Goal: Task Accomplishment & Management: Manage account settings

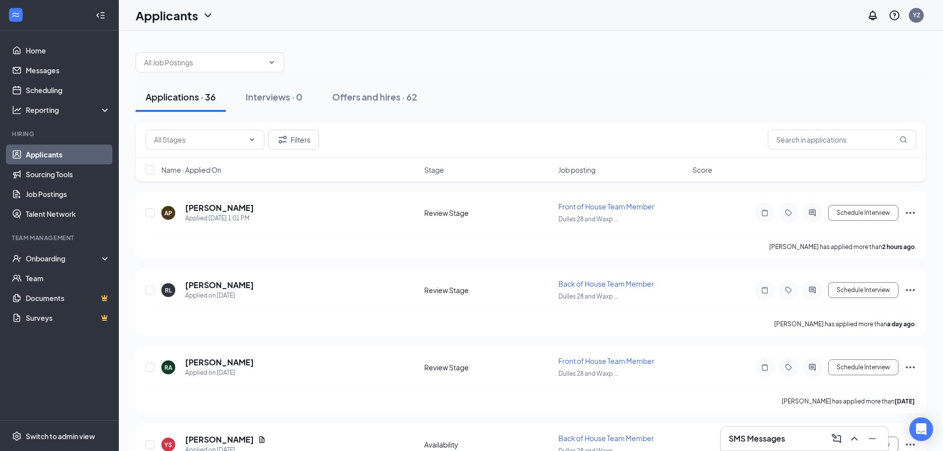
click at [787, 442] on div "SMS Messages" at bounding box center [805, 439] width 152 height 16
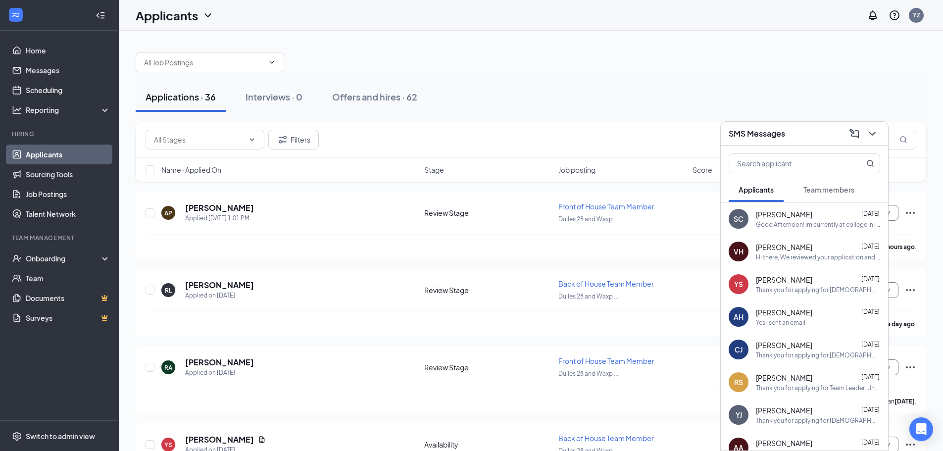
click at [847, 231] on div "SC [PERSON_NAME] [DATE] Good Afternoon! Im currently at college in [GEOGRAPHIC_…" at bounding box center [804, 219] width 167 height 33
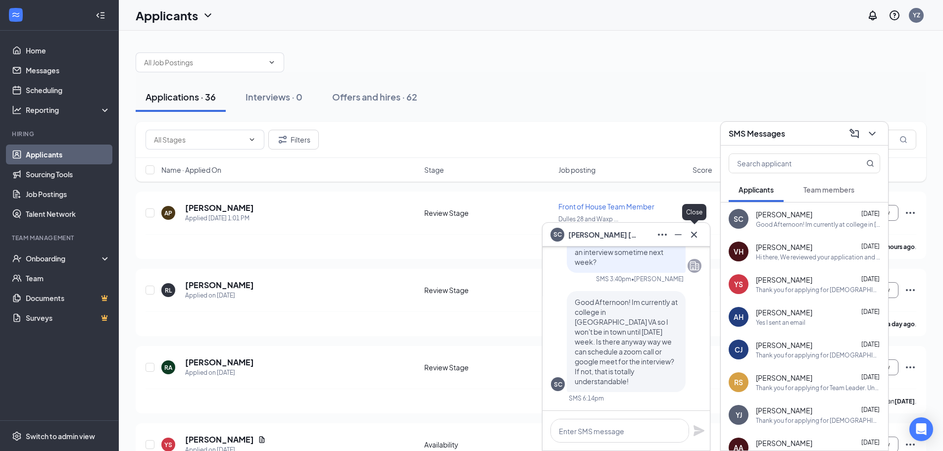
click at [693, 239] on icon "Cross" at bounding box center [694, 235] width 12 height 12
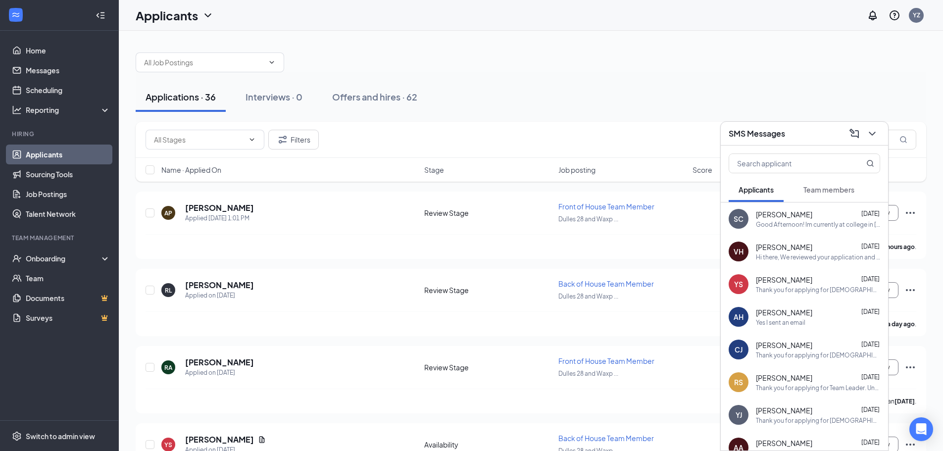
click at [832, 192] on span "Team members" at bounding box center [829, 189] width 51 height 9
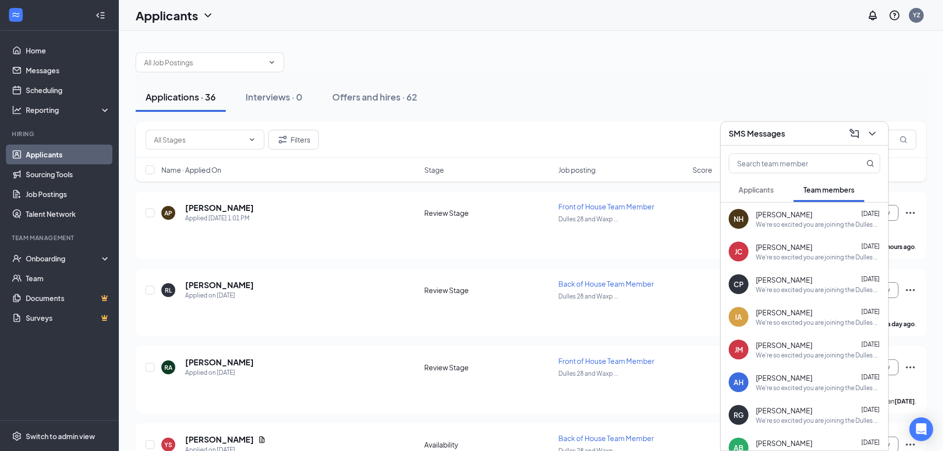
click at [837, 281] on div "[PERSON_NAME] [DATE]" at bounding box center [818, 280] width 124 height 10
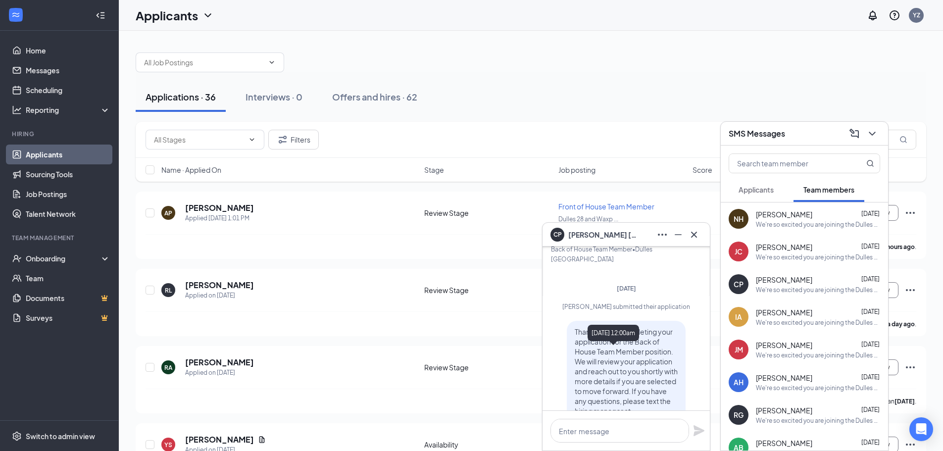
scroll to position [-396, 0]
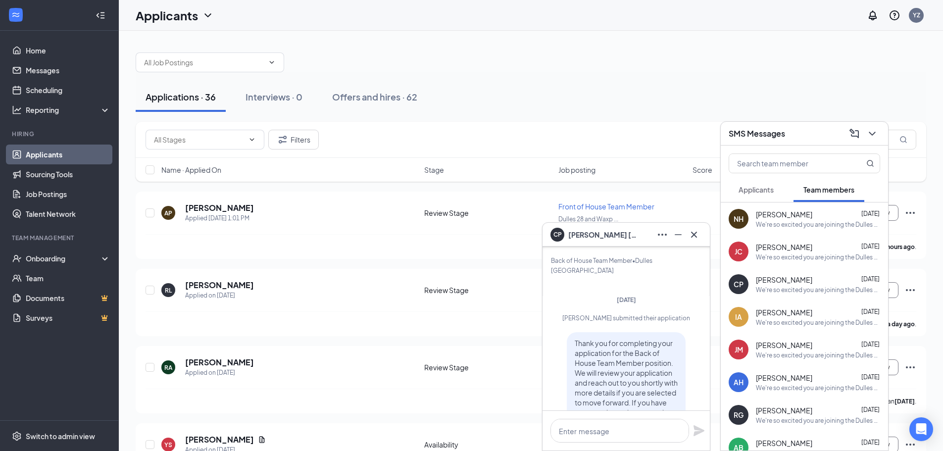
click at [815, 346] on div "[PERSON_NAME] [DATE]" at bounding box center [818, 345] width 124 height 10
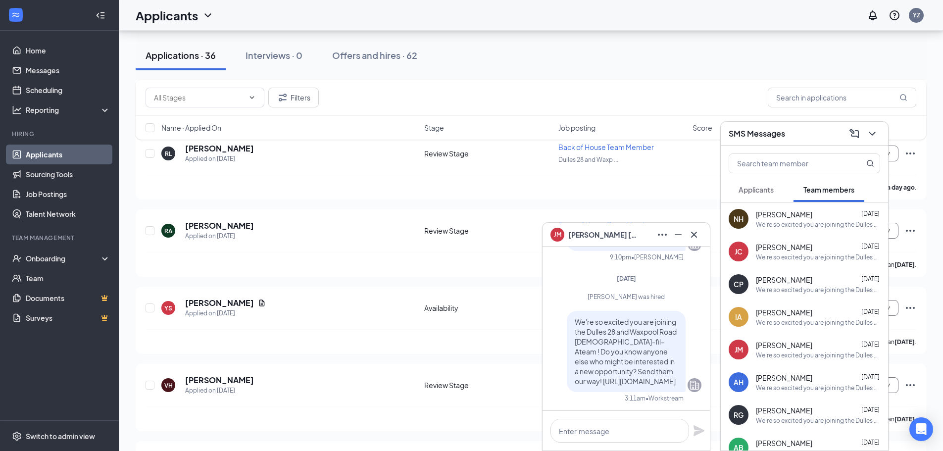
scroll to position [198, 0]
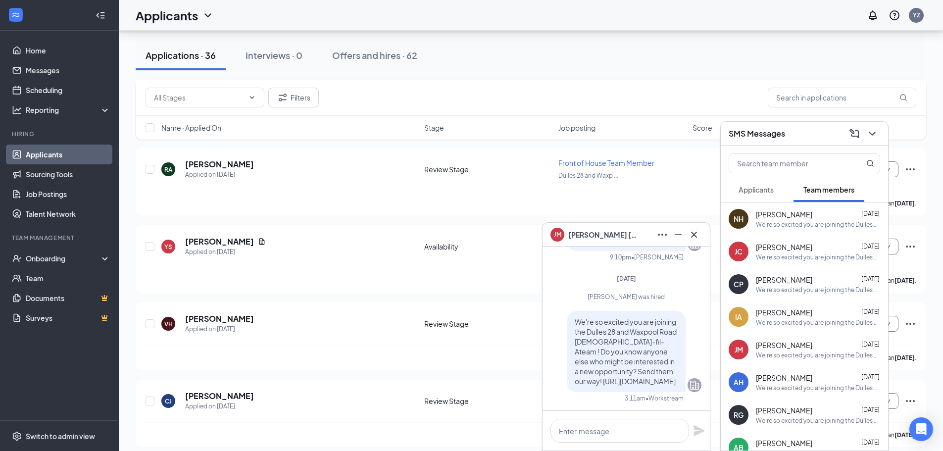
click at [813, 316] on span "[PERSON_NAME]" at bounding box center [784, 313] width 56 height 10
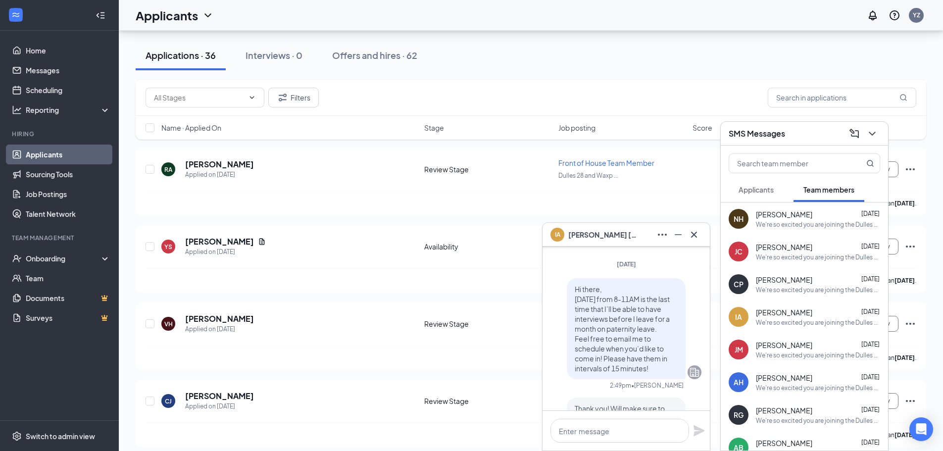
scroll to position [-248, 0]
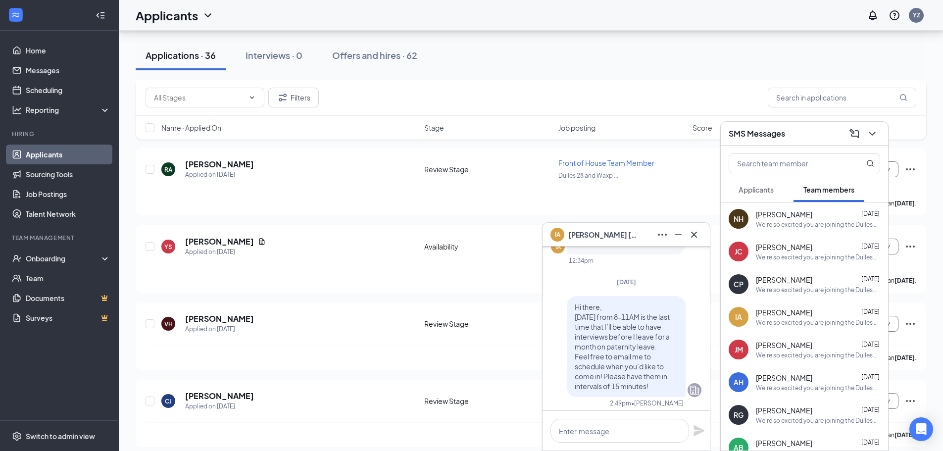
click at [801, 138] on div "SMS Messages" at bounding box center [805, 133] width 152 height 15
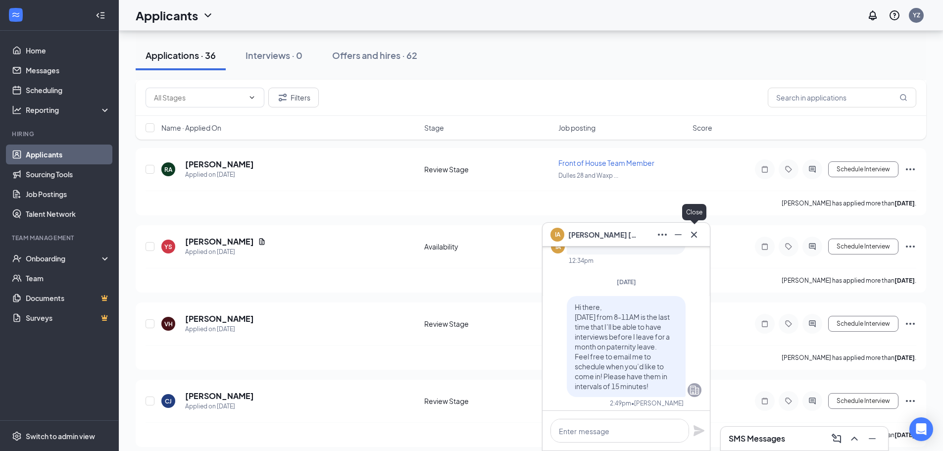
click at [698, 240] on icon "Cross" at bounding box center [694, 235] width 12 height 12
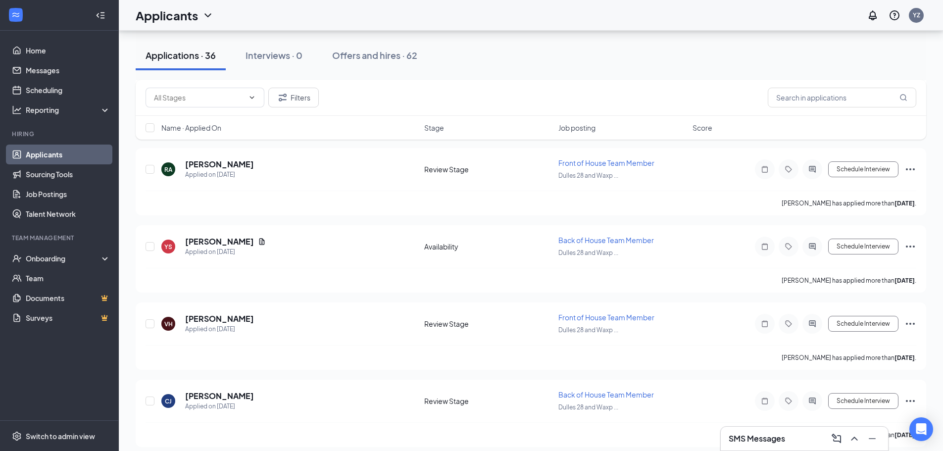
click at [800, 427] on div "SMS Messages" at bounding box center [804, 439] width 167 height 24
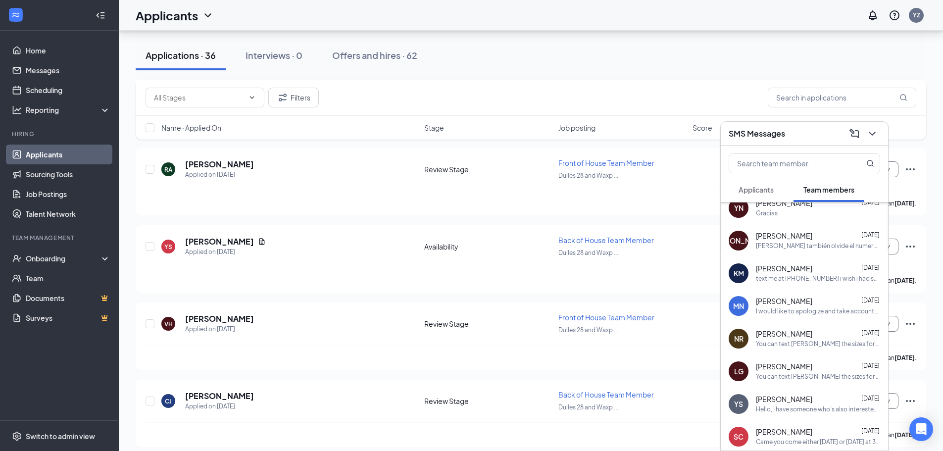
scroll to position [406, 0]
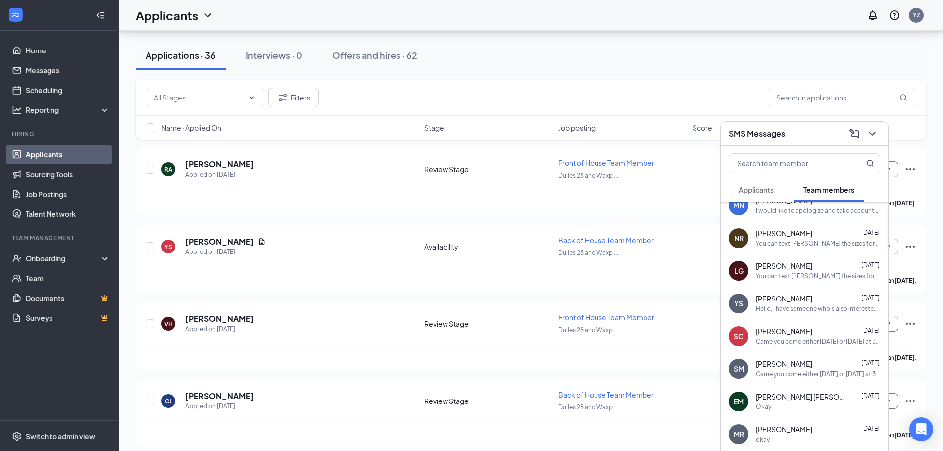
click at [829, 331] on div "[PERSON_NAME] [DATE]" at bounding box center [818, 332] width 124 height 10
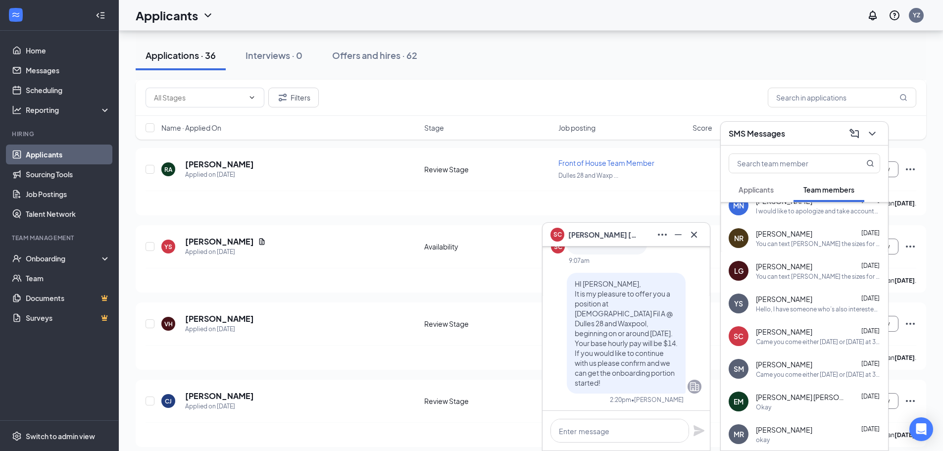
scroll to position [-495, 0]
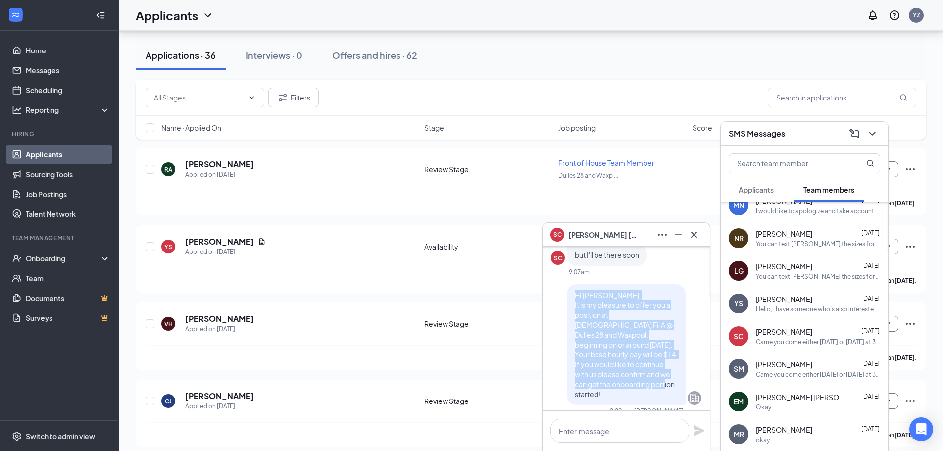
drag, startPoint x: 622, startPoint y: 396, endPoint x: 569, endPoint y: 306, distance: 104.3
click at [575, 306] on p "HI [PERSON_NAME], It is my pleasure to offer you a position at [DEMOGRAPHIC_DAT…" at bounding box center [626, 344] width 103 height 109
copy span "HI [PERSON_NAME], It is my pleasure to offer you a position at [DEMOGRAPHIC_DAT…"
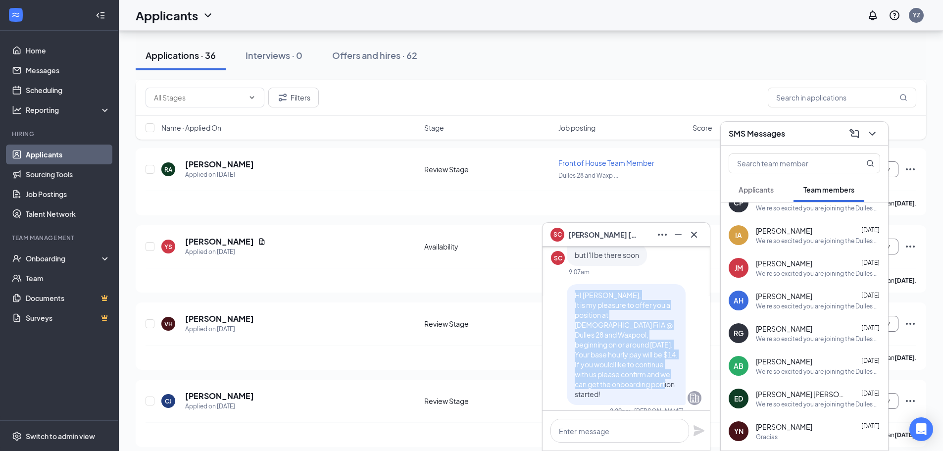
scroll to position [9, 0]
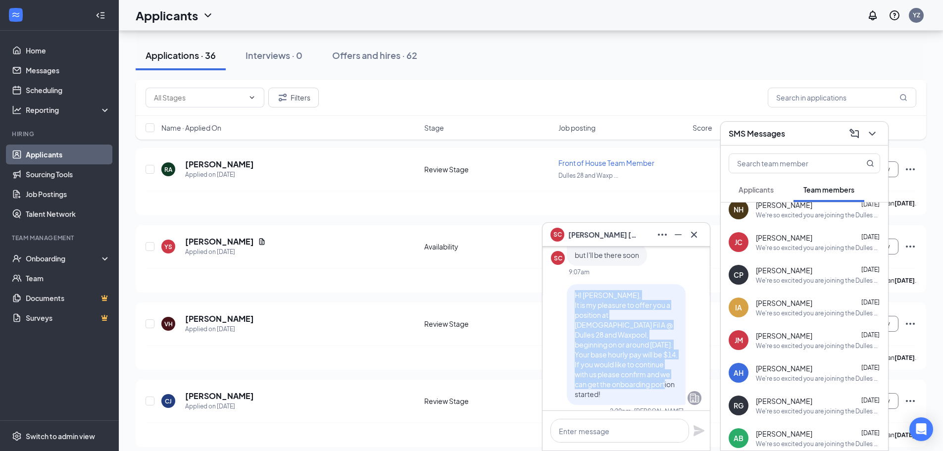
click at [780, 200] on button "Applicants" at bounding box center [756, 189] width 55 height 25
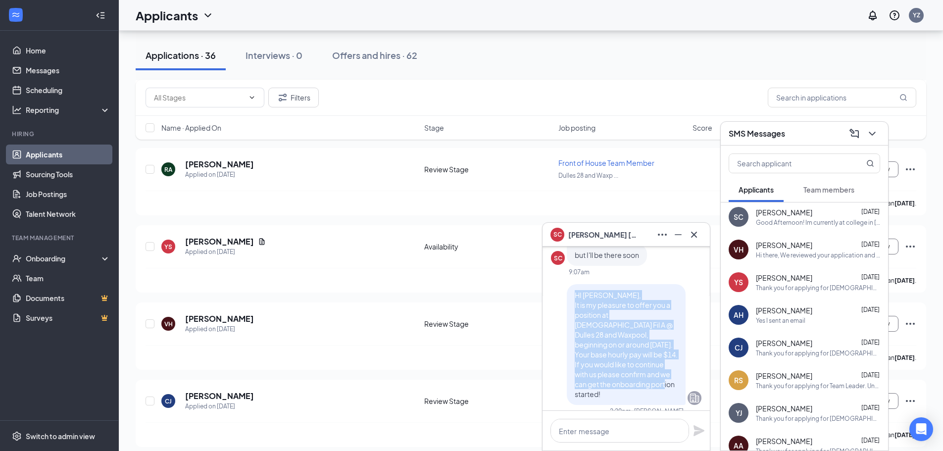
scroll to position [0, 0]
click at [696, 233] on icon "Cross" at bounding box center [694, 234] width 6 height 6
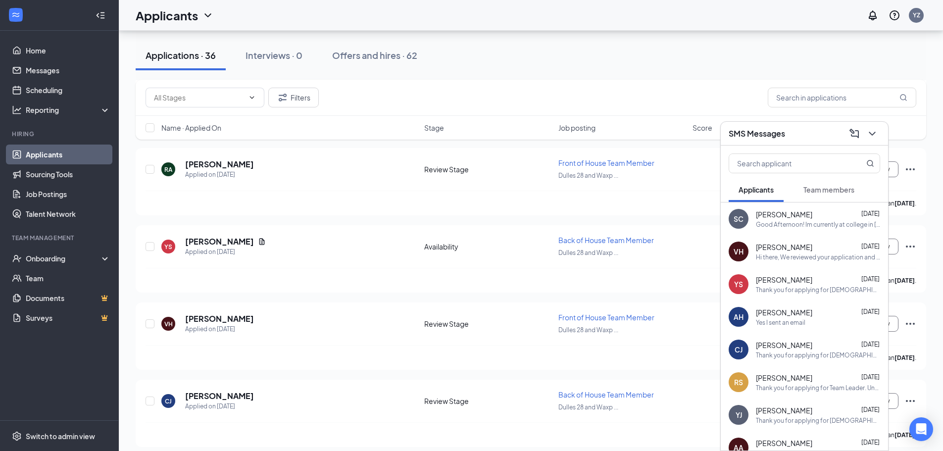
click at [745, 131] on h3 "SMS Messages" at bounding box center [757, 133] width 56 height 11
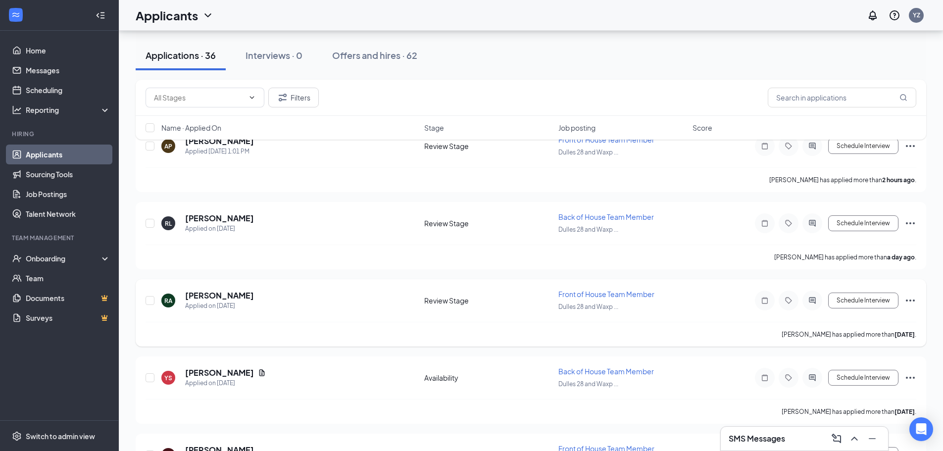
scroll to position [50, 0]
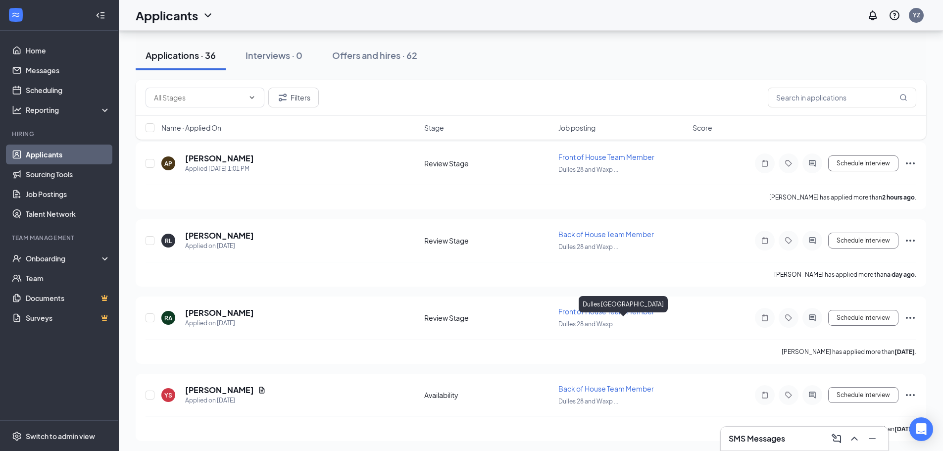
click at [581, 312] on div "Dulles [GEOGRAPHIC_DATA]" at bounding box center [623, 306] width 89 height 20
click at [577, 314] on span "Front of House Team Member" at bounding box center [607, 311] width 96 height 9
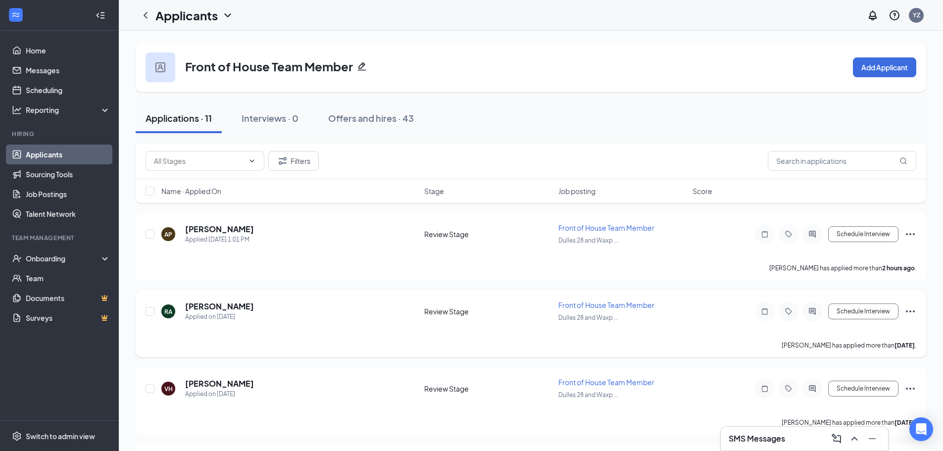
click at [247, 302] on h5 "[PERSON_NAME]" at bounding box center [219, 306] width 69 height 11
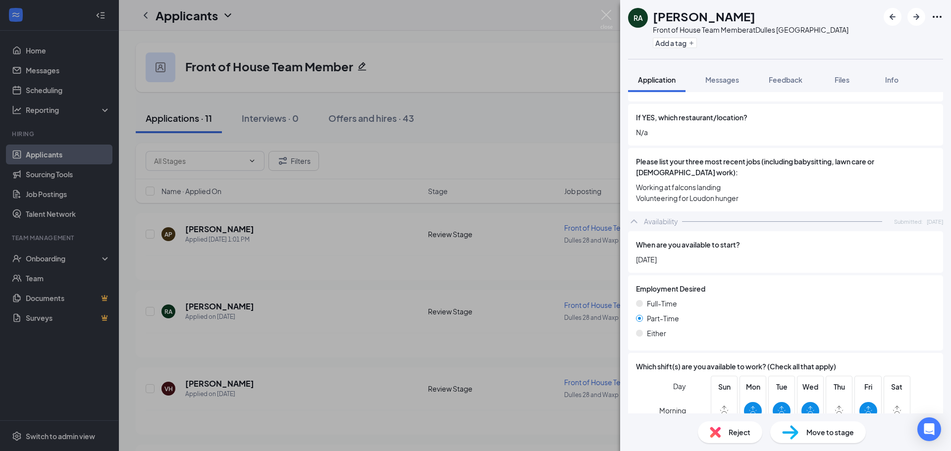
scroll to position [495, 0]
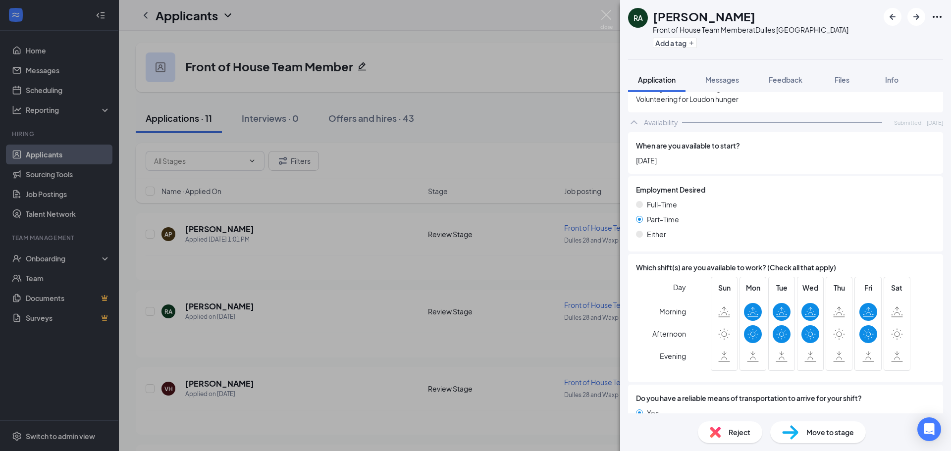
click at [457, 245] on div "RA [PERSON_NAME] Front of House Team Member at [GEOGRAPHIC_DATA] Add a tag Appl…" at bounding box center [475, 225] width 951 height 451
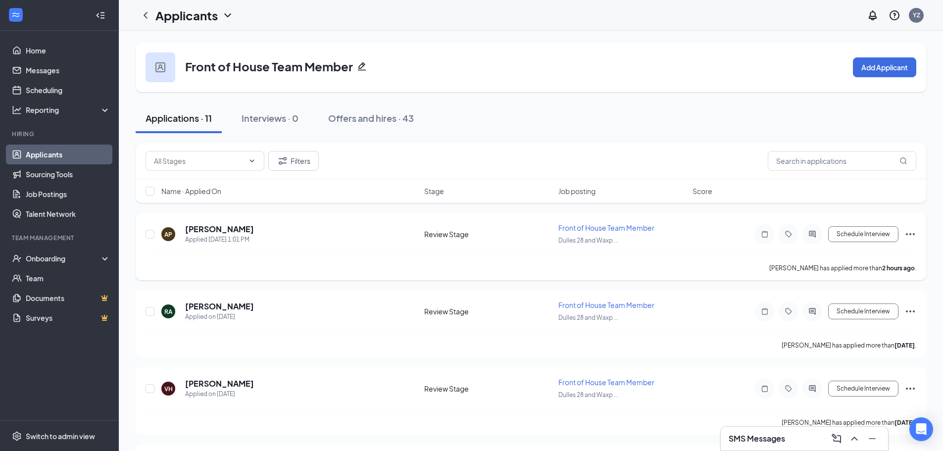
click at [222, 226] on h5 "[PERSON_NAME]" at bounding box center [219, 229] width 69 height 11
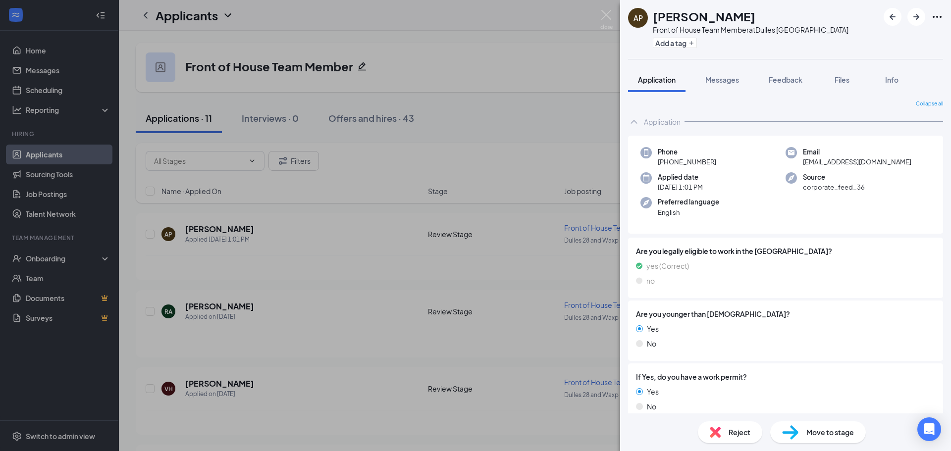
click at [481, 219] on div "AP [PERSON_NAME] Front of House Team Member at [GEOGRAPHIC_DATA] Add a tag Appl…" at bounding box center [475, 225] width 951 height 451
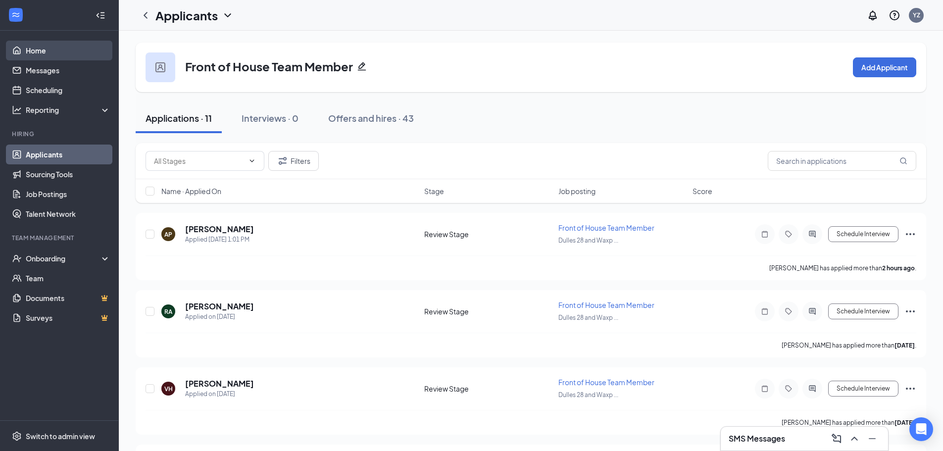
click at [26, 57] on link "Home" at bounding box center [68, 51] width 85 height 20
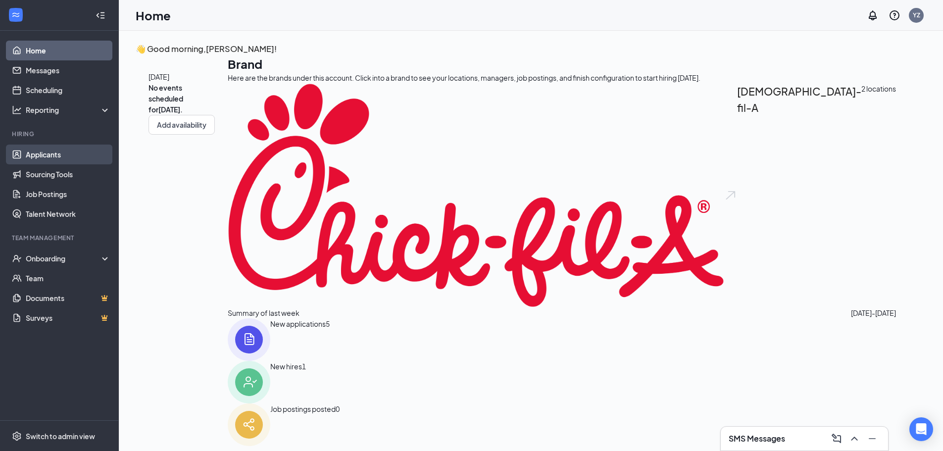
click at [92, 148] on link "Applicants" at bounding box center [68, 155] width 85 height 20
